Goal: Find specific page/section: Find specific page/section

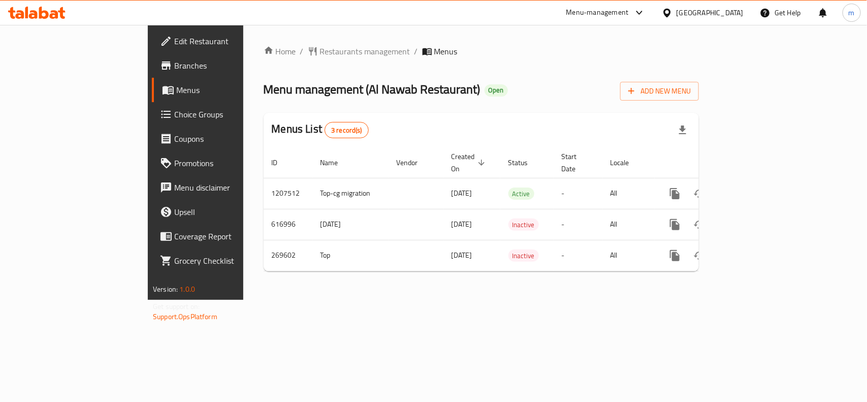
click at [46, 14] on icon at bounding box center [44, 13] width 10 height 12
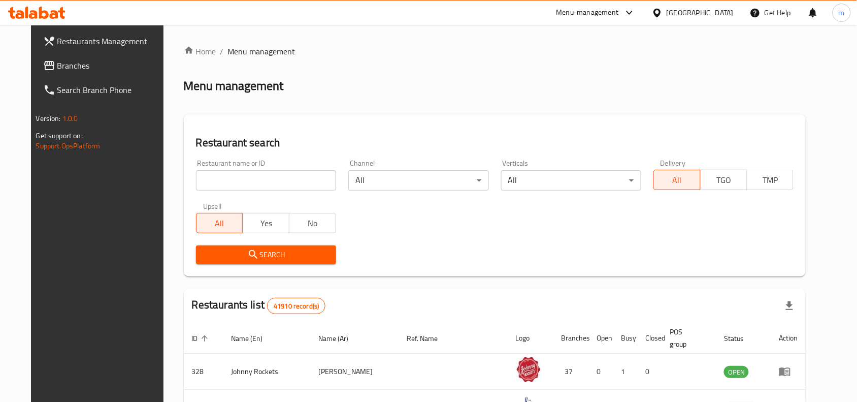
click at [57, 62] on span "Branches" at bounding box center [111, 65] width 109 height 12
